Goal: Information Seeking & Learning: Learn about a topic

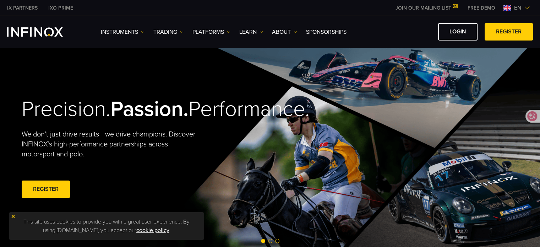
click at [501, 9] on div "en" at bounding box center [517, 8] width 32 height 9
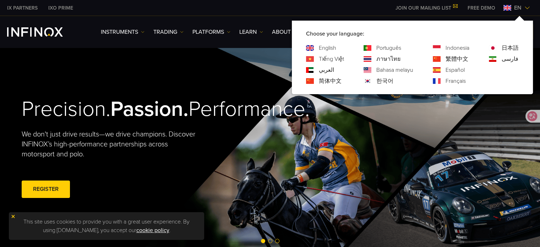
click at [458, 61] on link "繁體中文" at bounding box center [457, 59] width 23 height 9
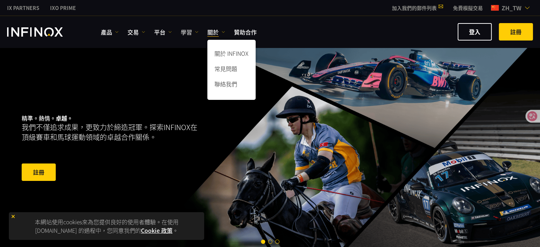
click at [192, 31] on link "學習" at bounding box center [190, 32] width 18 height 9
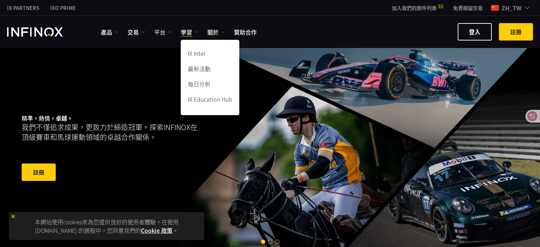
click at [165, 31] on link "平台" at bounding box center [163, 32] width 18 height 9
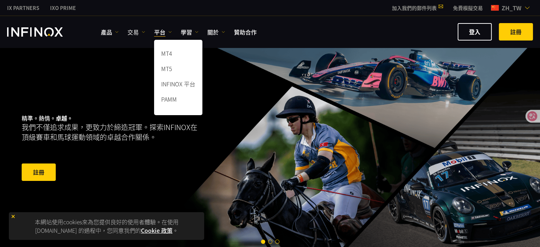
click at [138, 32] on link "交易" at bounding box center [137, 32] width 18 height 9
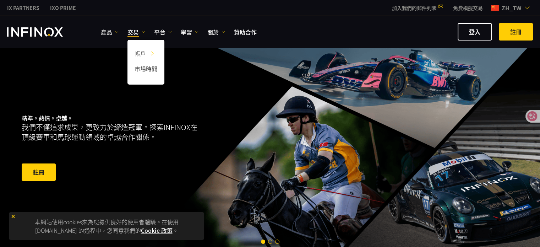
click at [113, 31] on link "產品" at bounding box center [110, 32] width 18 height 9
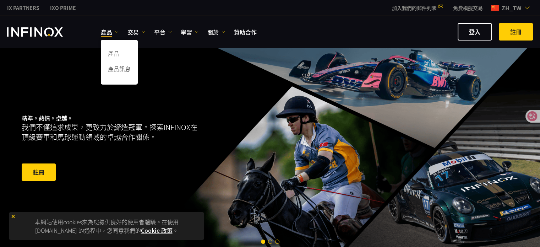
click at [253, 62] on div "精準。熱情。 卓越。 我們不僅追求成果，更致力於締造冠軍。探索INFINOX在頂級賽車和馬球運動領域的卓越合作關係。 註冊" at bounding box center [271, 148] width 512 height 202
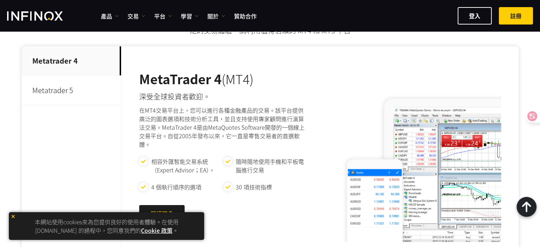
scroll to position [355, 0]
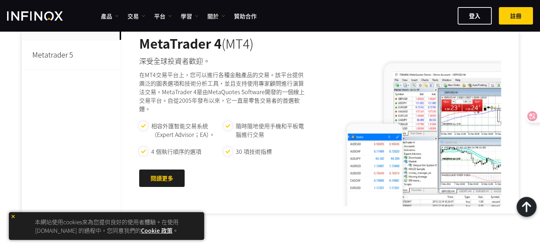
click at [83, 50] on p "Metatrader 5" at bounding box center [71, 54] width 99 height 29
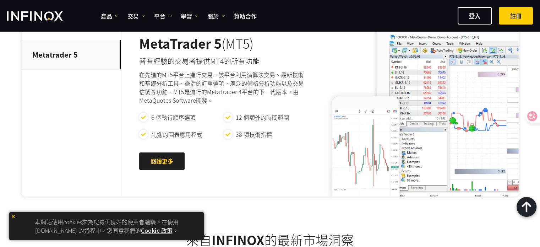
scroll to position [320, 0]
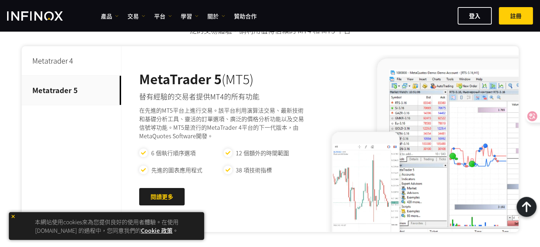
click at [75, 62] on p "Metatrader 4" at bounding box center [71, 60] width 99 height 29
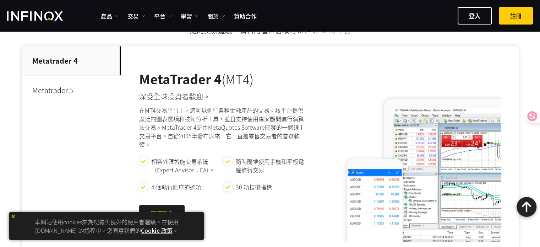
scroll to position [0, 0]
click at [79, 83] on p "Metatrader 5" at bounding box center [71, 90] width 99 height 29
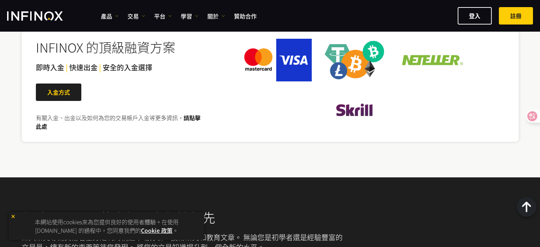
click at [53, 72] on span "即時入金" at bounding box center [50, 67] width 28 height 10
click at [191, 130] on link "請點擊此處" at bounding box center [118, 121] width 165 height 17
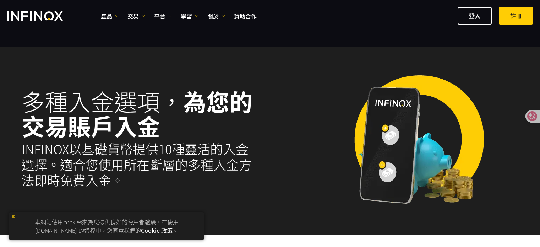
select select "***"
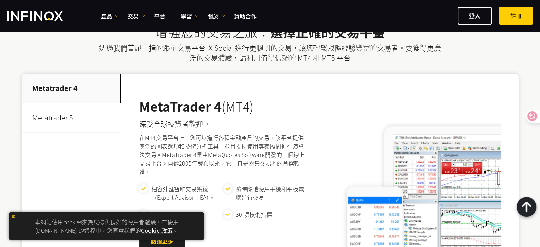
scroll to position [533, 0]
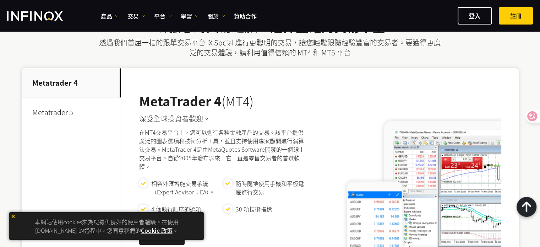
click at [56, 107] on p "Metatrader 5" at bounding box center [71, 112] width 99 height 29
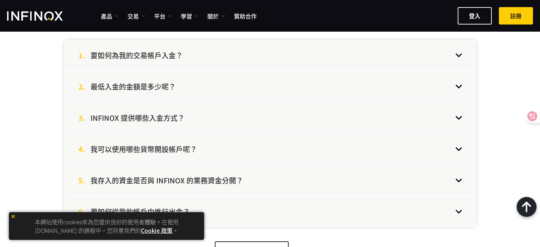
scroll to position [1528, 0]
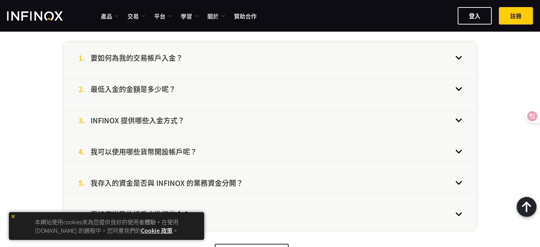
click at [357, 81] on div "2. 最低入金的金額是多少呢？" at bounding box center [270, 89] width 412 height 31
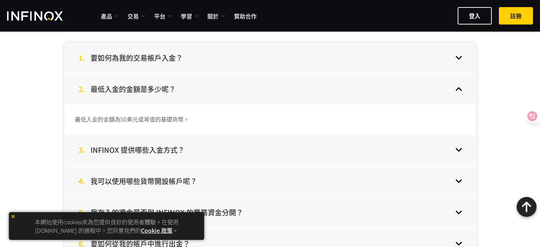
scroll to position [0, 0]
click at [356, 65] on div "1. 要如何為我的交易帳戶入金？" at bounding box center [270, 58] width 412 height 31
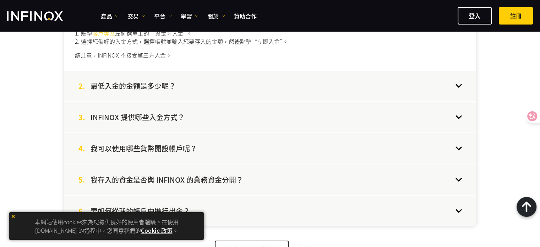
scroll to position [1599, 0]
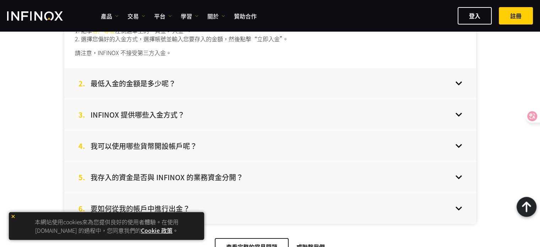
click at [318, 112] on div "3. INFINOX 提供哪些入金方式？" at bounding box center [270, 114] width 412 height 31
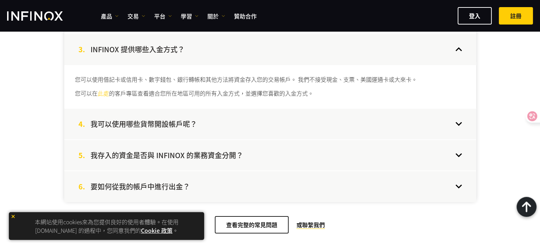
scroll to position [0, 0]
click at [337, 119] on div "4. 我可以使用哪些貨幣開設帳戶呢？" at bounding box center [270, 124] width 412 height 31
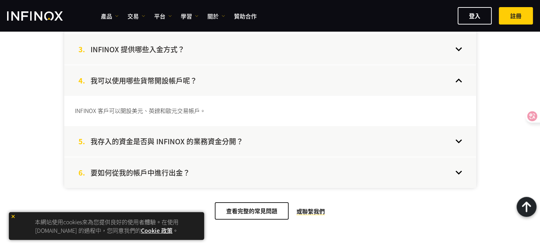
click at [336, 137] on div "5. 我存入的資金是否與 INFINOX 的業務資金分開？" at bounding box center [270, 141] width 412 height 31
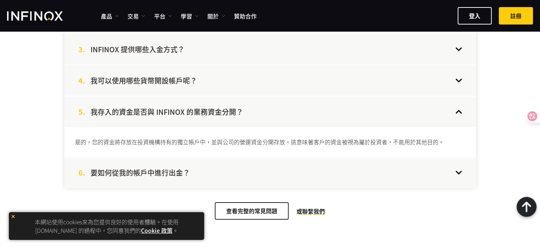
click at [341, 172] on div "6. 要如何從我的帳戶中進行出金？" at bounding box center [270, 172] width 412 height 31
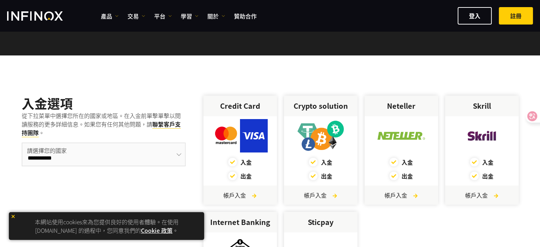
scroll to position [12, 0]
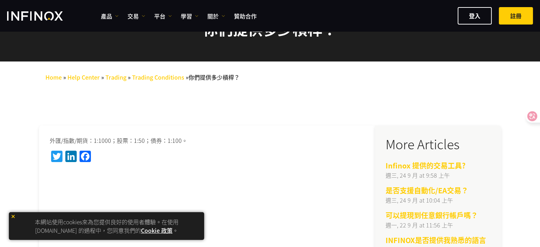
scroll to position [36, 0]
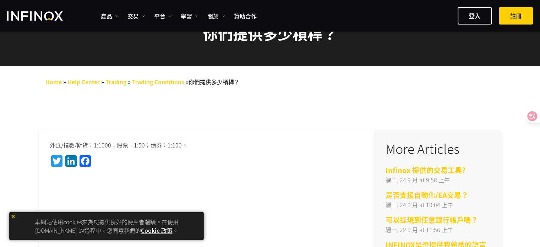
drag, startPoint x: 0, startPoint y: 0, endPoint x: 268, endPoint y: 122, distance: 294.6
drag, startPoint x: 318, startPoint y: 25, endPoint x: 314, endPoint y: 25, distance: 4.3
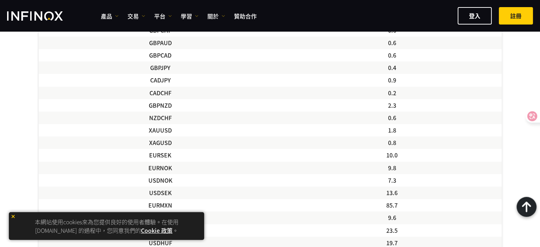
scroll to position [497, 0]
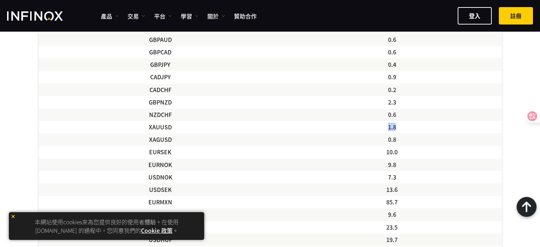
drag, startPoint x: 404, startPoint y: 125, endPoint x: 346, endPoint y: 123, distance: 58.6
click at [346, 123] on td "1.8" at bounding box center [391, 127] width 219 height 12
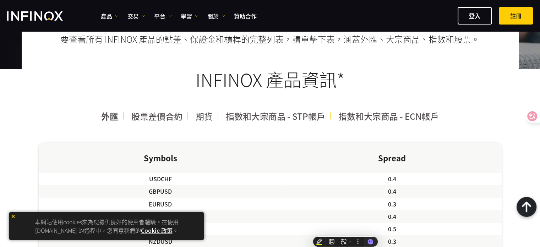
scroll to position [115, 0]
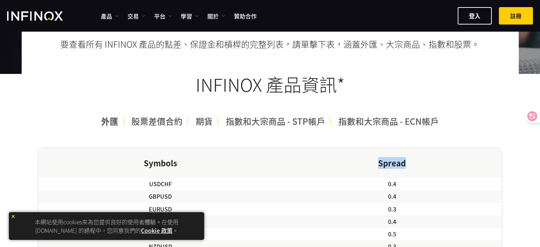
drag, startPoint x: 411, startPoint y: 160, endPoint x: 359, endPoint y: 162, distance: 52.0
click at [359, 162] on th "Spread" at bounding box center [391, 162] width 219 height 29
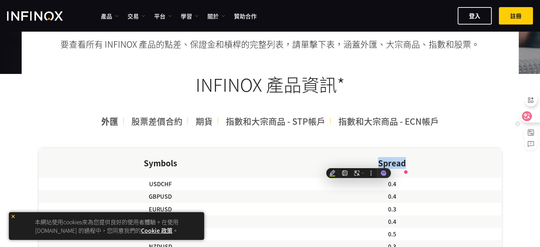
click at [523, 115] on icon at bounding box center [527, 116] width 10 height 10
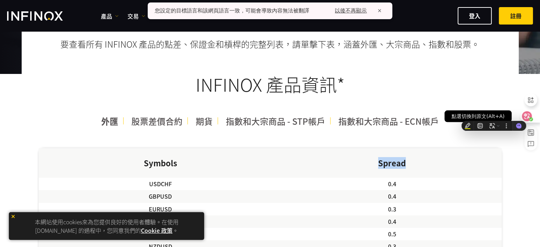
scroll to position [0, 0]
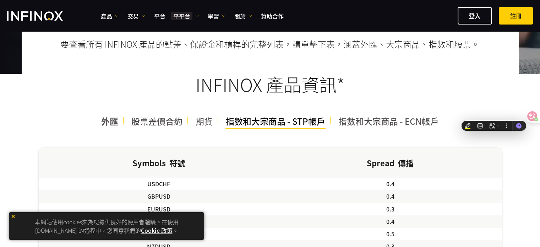
click at [282, 124] on span "指數和大宗商品 - STP帳戶" at bounding box center [275, 121] width 99 height 12
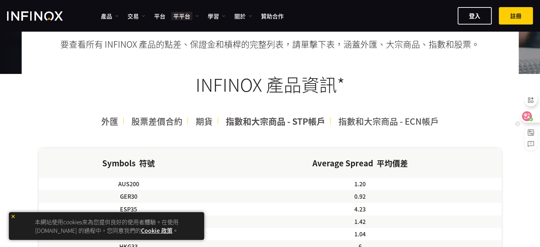
click at [524, 114] on icon at bounding box center [527, 116] width 6 height 6
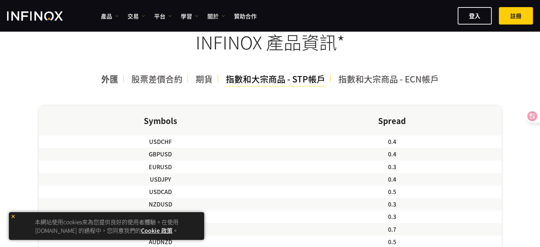
scroll to position [178, 0]
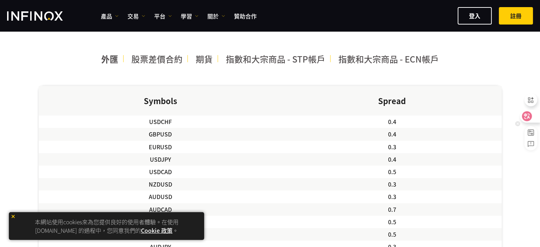
click at [533, 117] on div at bounding box center [529, 116] width 19 height 13
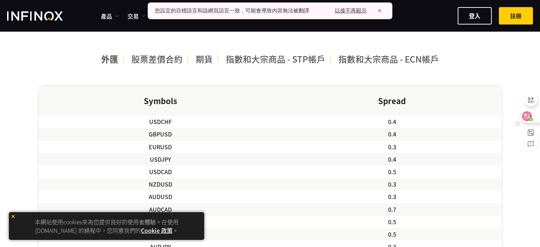
scroll to position [0, 0]
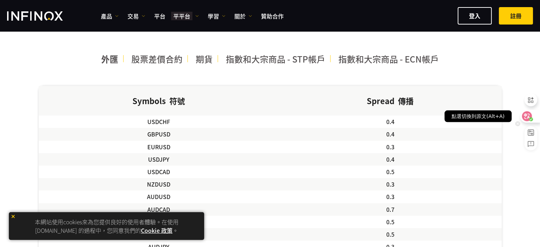
click at [533, 117] on icon at bounding box center [531, 119] width 4 height 4
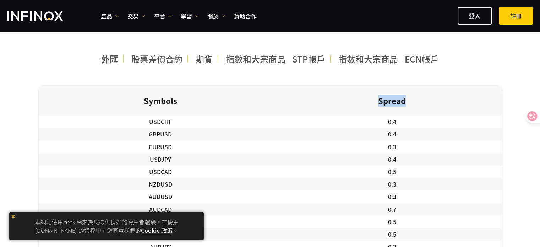
drag, startPoint x: 408, startPoint y: 103, endPoint x: 356, endPoint y: 101, distance: 51.5
click at [356, 101] on th "Spread" at bounding box center [391, 100] width 219 height 29
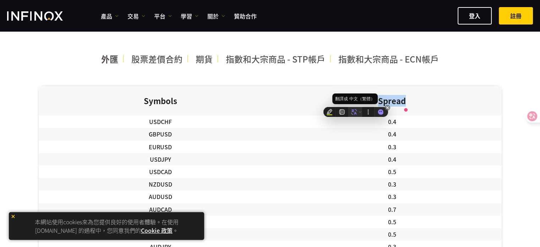
click at [356, 112] on icon at bounding box center [354, 112] width 6 height 6
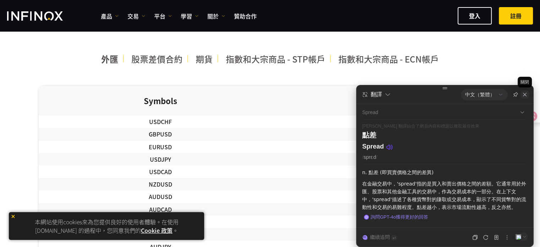
click at [525, 97] on div at bounding box center [525, 94] width 9 height 9
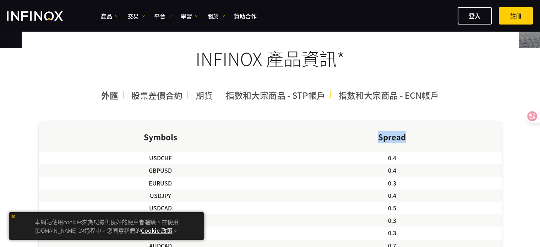
scroll to position [142, 0]
click at [318, 129] on th "Spread" at bounding box center [391, 136] width 219 height 29
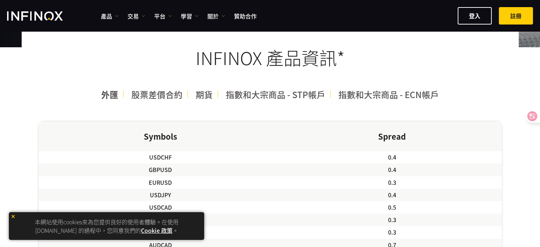
click at [266, 136] on th "Symbols" at bounding box center [161, 136] width 244 height 29
click at [115, 97] on span "外匯" at bounding box center [109, 94] width 17 height 12
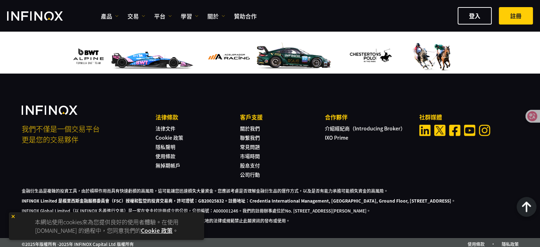
scroll to position [1101, 0]
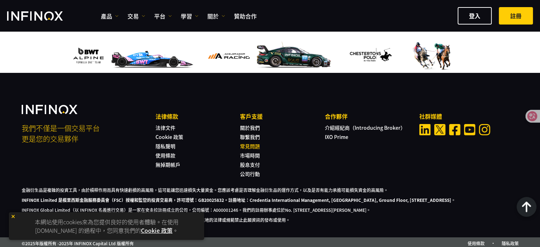
click at [247, 144] on link "常見問題" at bounding box center [250, 145] width 20 height 7
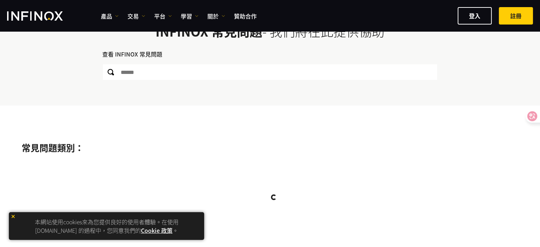
scroll to position [36, 0]
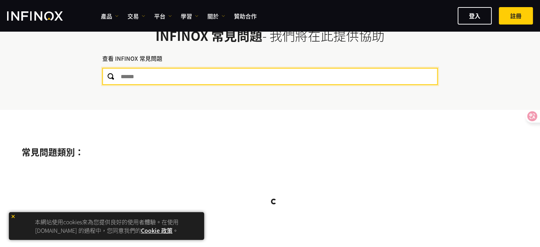
click at [201, 77] on input "text" at bounding box center [270, 76] width 336 height 17
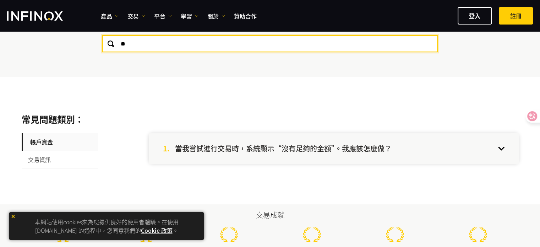
scroll to position [71, 0]
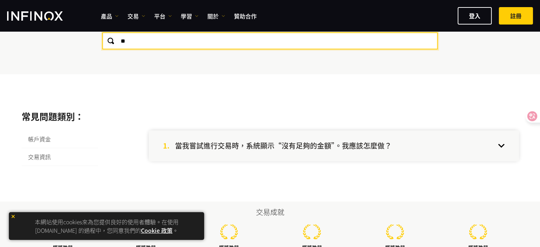
type input "**"
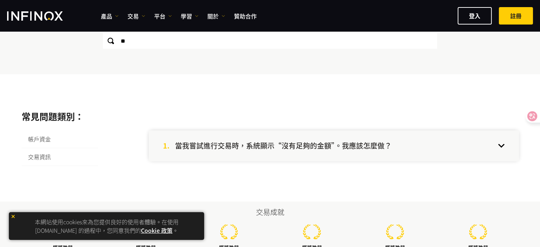
click at [298, 141] on h4 "當我嘗試進行交易時，系統顯示“沒有足夠的金額”。我應該怎麼做？" at bounding box center [283, 145] width 217 height 9
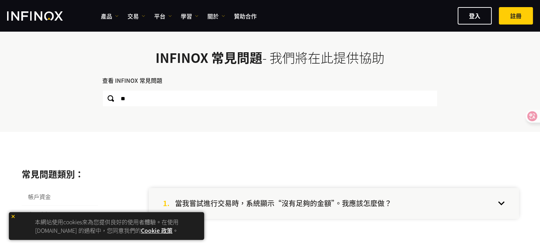
scroll to position [0, 0]
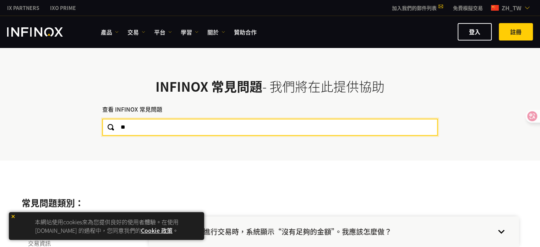
click at [193, 127] on input "**" at bounding box center [270, 127] width 336 height 17
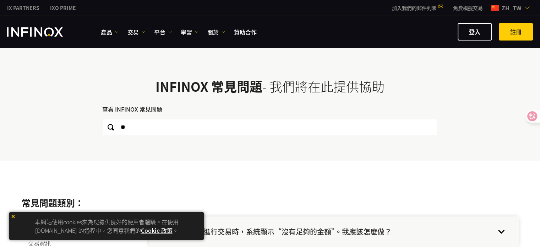
click at [107, 129] on div at bounding box center [111, 127] width 16 height 16
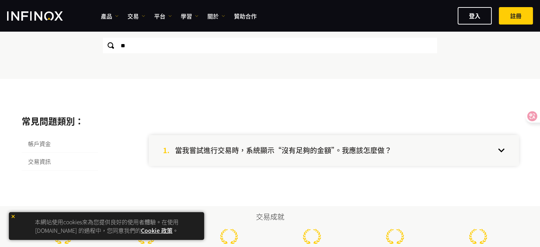
scroll to position [71, 0]
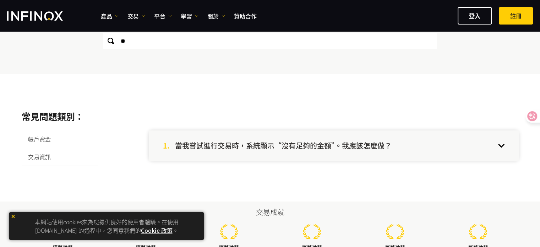
click at [292, 140] on div "1. 當我嘗試進行交易時，系統顯示“沒有足夠的金額”。我應該怎麼做？" at bounding box center [334, 145] width 370 height 31
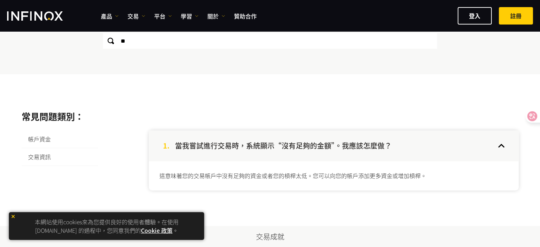
click at [52, 135] on span "帳戶資金" at bounding box center [60, 139] width 76 height 18
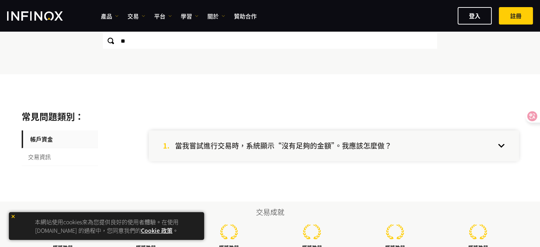
click at [48, 154] on span "交易資訊" at bounding box center [60, 157] width 76 height 18
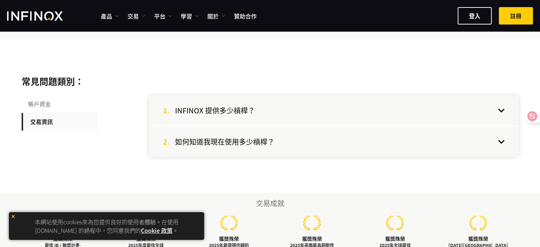
scroll to position [107, 0]
click at [253, 106] on h4 "INFINOX 提供多少槓桿？" at bounding box center [215, 110] width 80 height 9
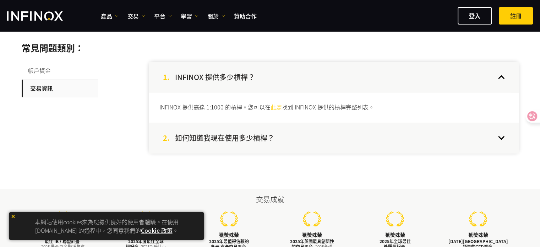
scroll to position [142, 0]
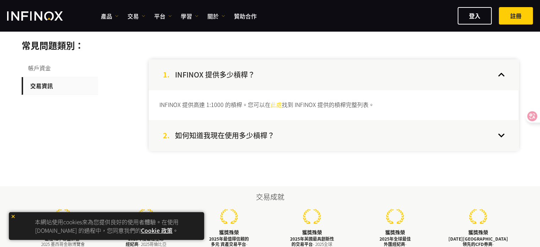
click at [311, 134] on div "2. 如何知道我現在使用多少槓桿？" at bounding box center [334, 135] width 370 height 31
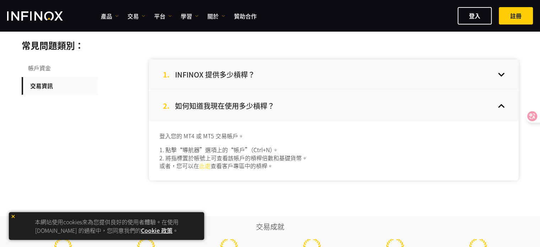
click at [203, 167] on link "此處" at bounding box center [204, 165] width 11 height 9
